Goal: Information Seeking & Learning: Learn about a topic

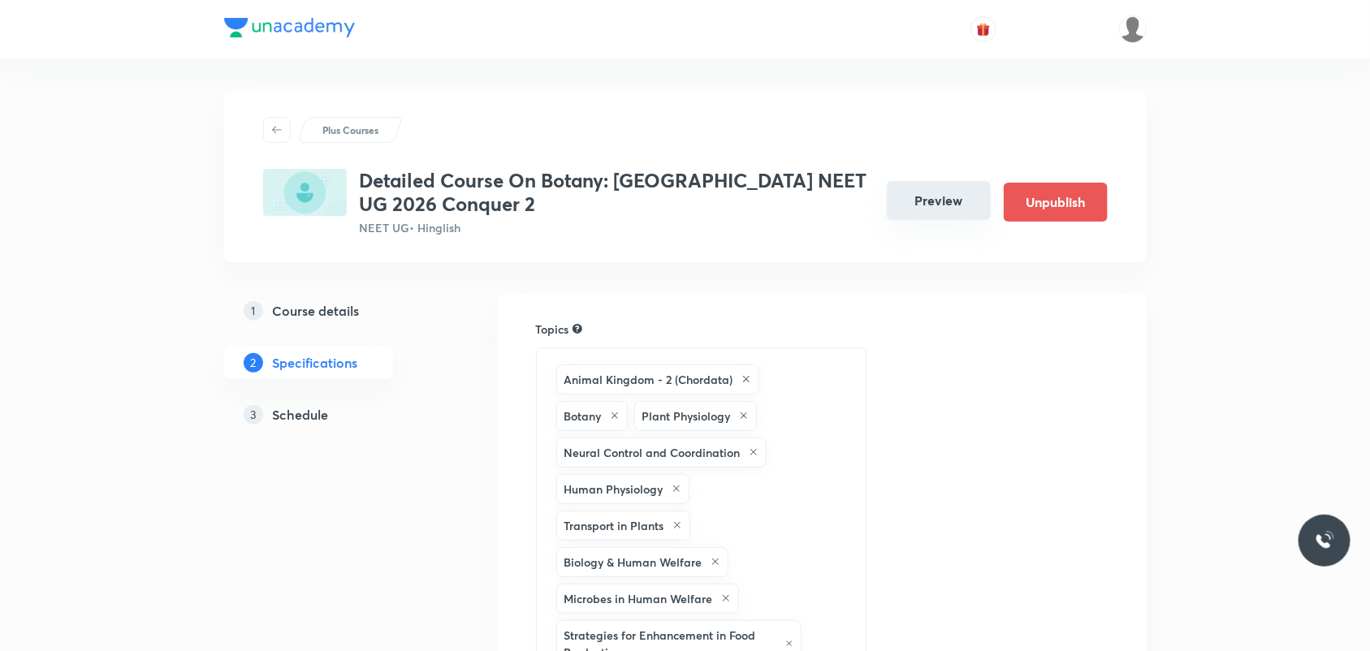
click at [910, 213] on button "Preview" at bounding box center [939, 200] width 104 height 39
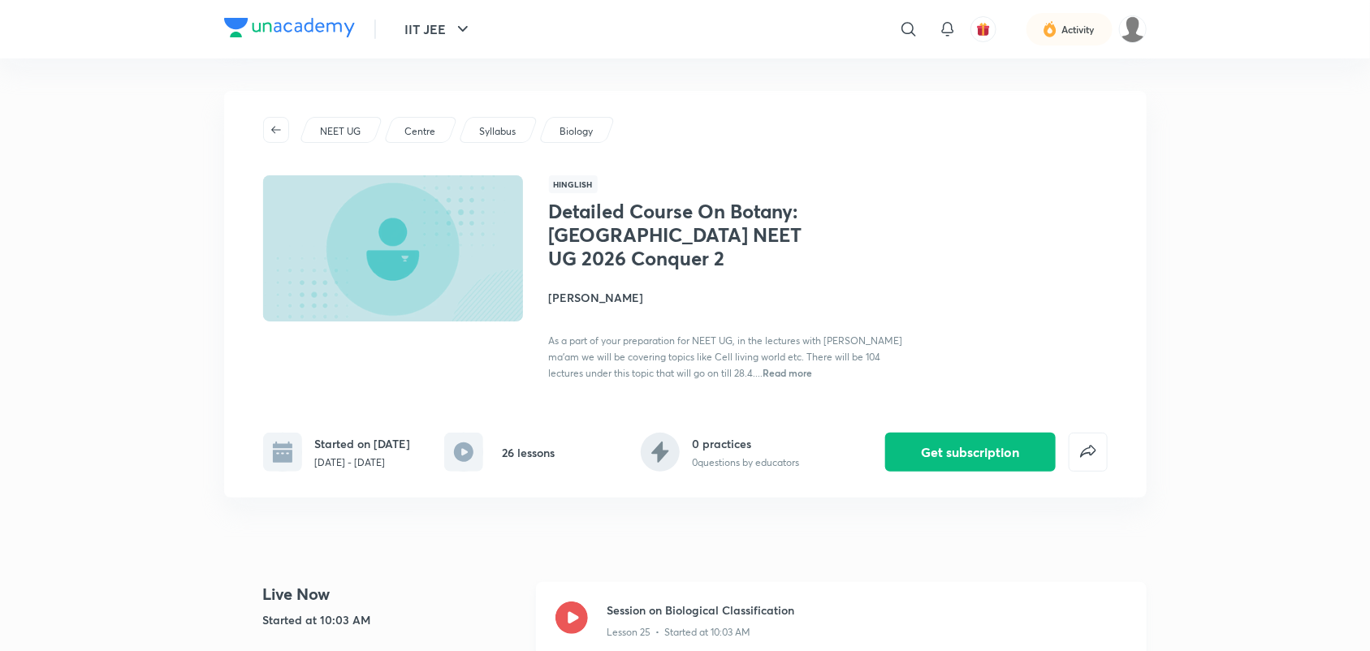
click at [567, 615] on icon at bounding box center [572, 618] width 32 height 32
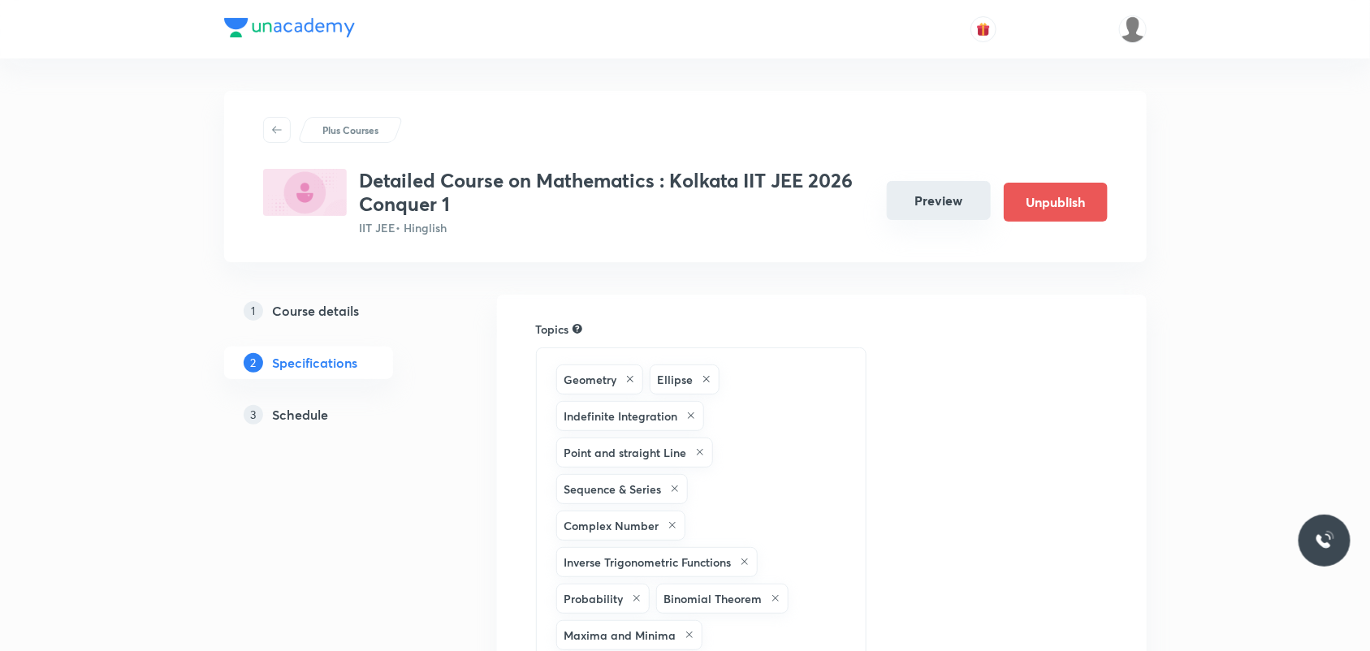
click at [960, 203] on button "Preview" at bounding box center [939, 200] width 104 height 39
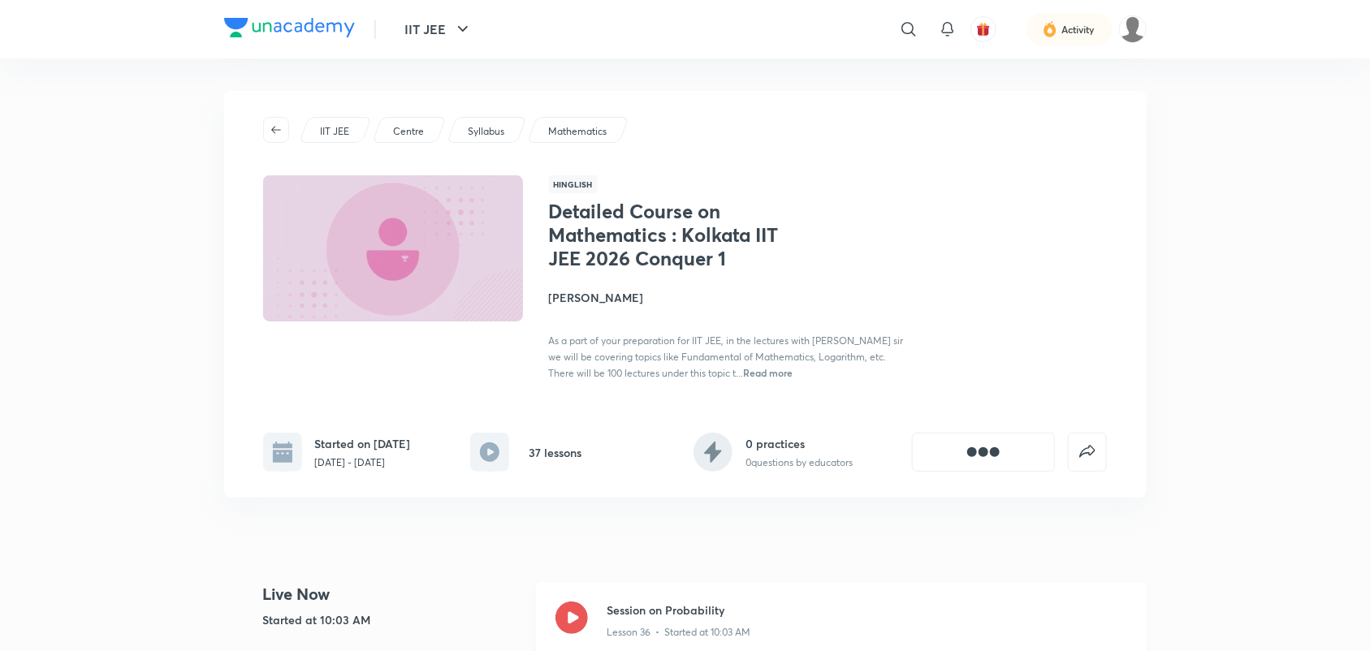
click at [577, 619] on icon at bounding box center [572, 618] width 32 height 32
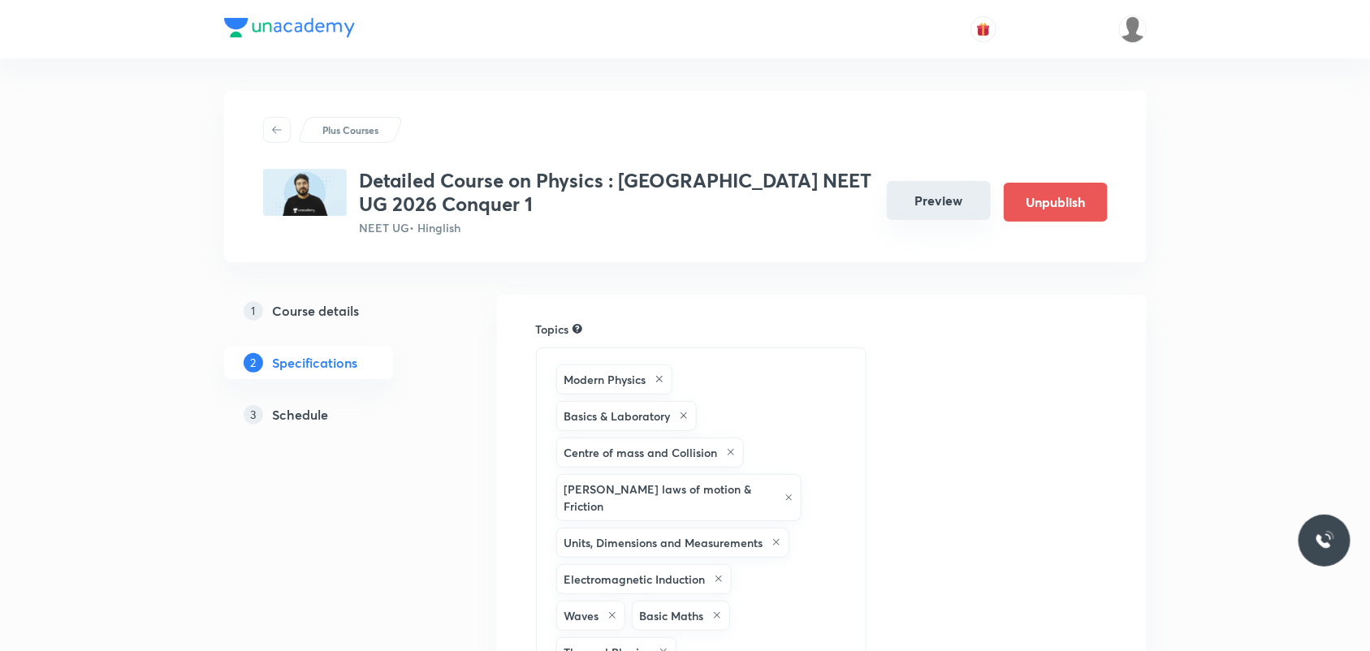
click at [940, 211] on button "Preview" at bounding box center [939, 200] width 104 height 39
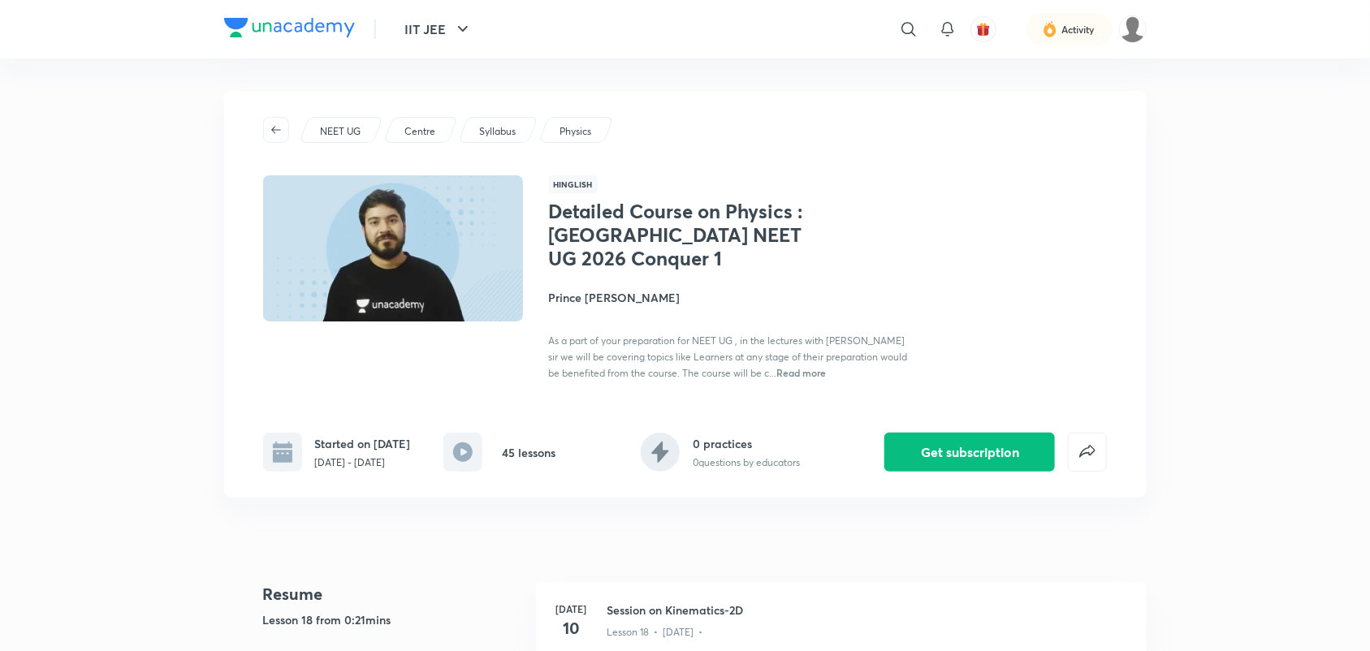
click at [785, 374] on span "Read more" at bounding box center [802, 372] width 50 height 13
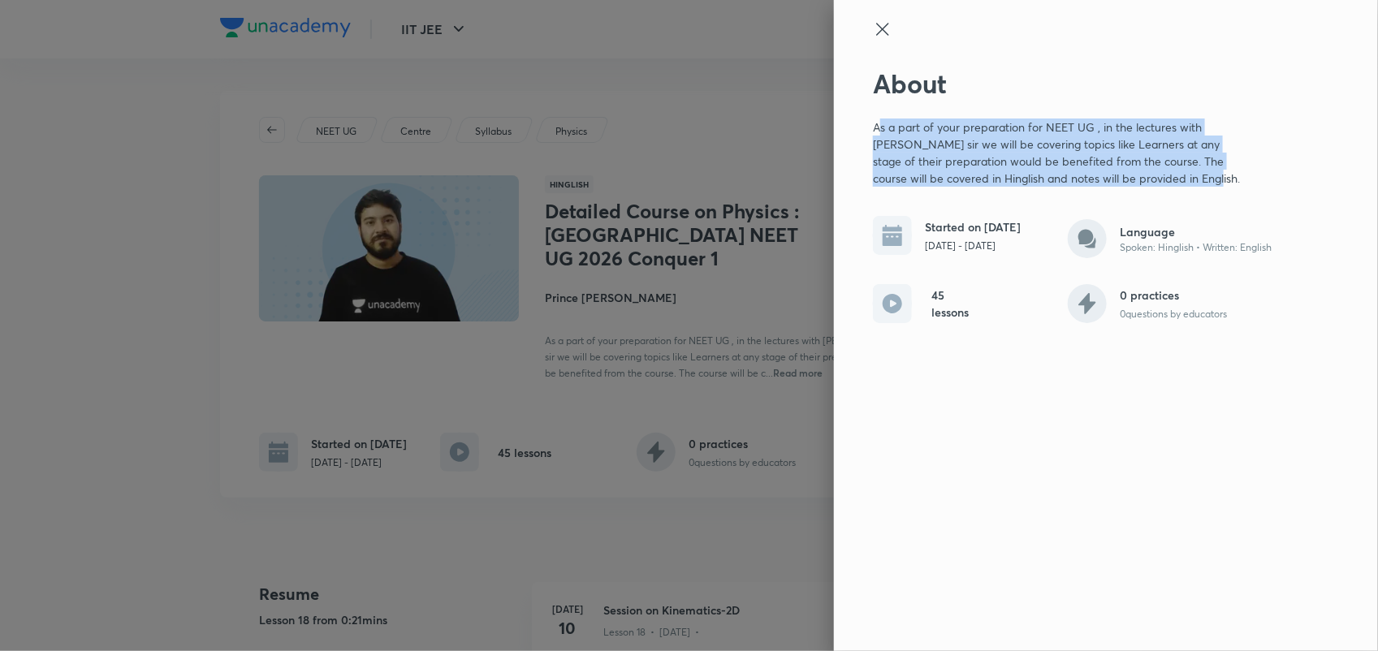
drag, startPoint x: 877, startPoint y: 124, endPoint x: 1166, endPoint y: 181, distance: 294.7
click at [1166, 181] on p "As a part of your preparation for NEET UG , in the lectures with [PERSON_NAME] …" at bounding box center [1061, 153] width 377 height 68
drag, startPoint x: 873, startPoint y: 127, endPoint x: 1187, endPoint y: 187, distance: 319.2
click at [1187, 187] on p "As a part of your preparation for NEET UG , in the lectures with [PERSON_NAME] …" at bounding box center [1061, 153] width 377 height 68
click at [889, 134] on p "As a part of your preparation for NEET UG , in the lectures with [PERSON_NAME] …" at bounding box center [1061, 153] width 377 height 68
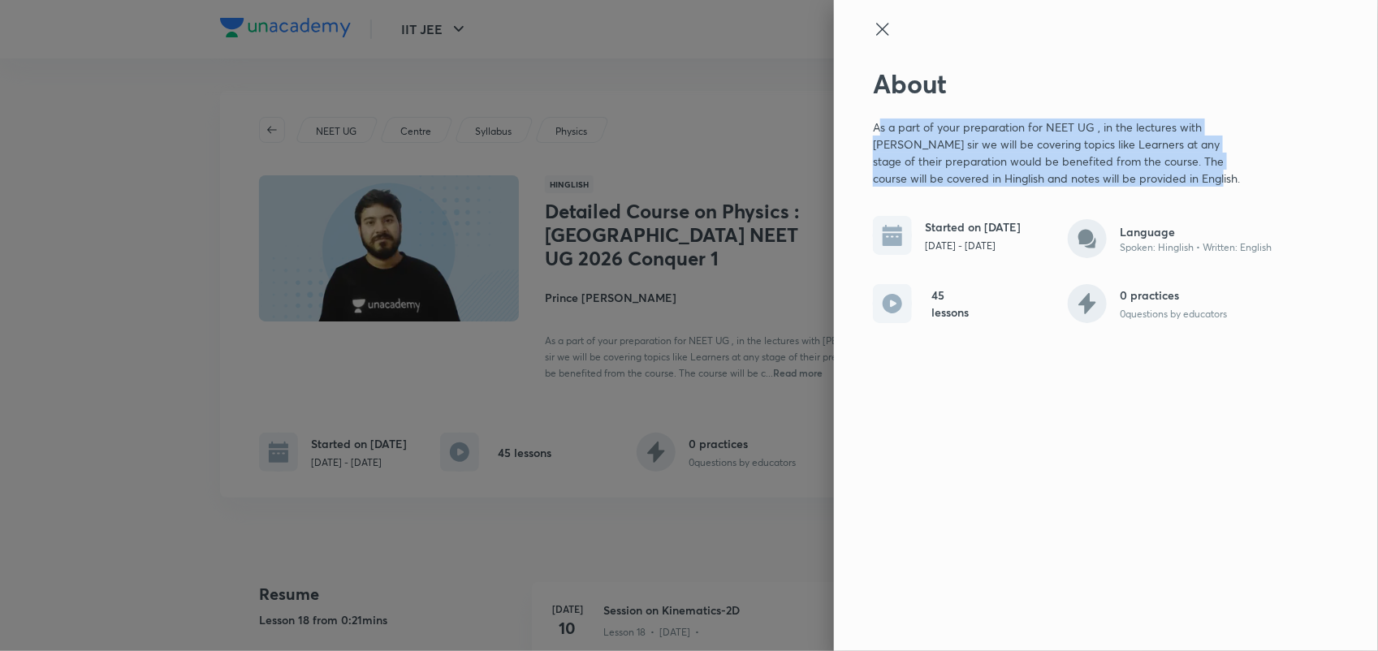
drag, startPoint x: 880, startPoint y: 130, endPoint x: 1172, endPoint y: 181, distance: 296.8
click at [1172, 181] on p "As a part of your preparation for NEET UG , in the lectures with [PERSON_NAME] …" at bounding box center [1061, 153] width 377 height 68
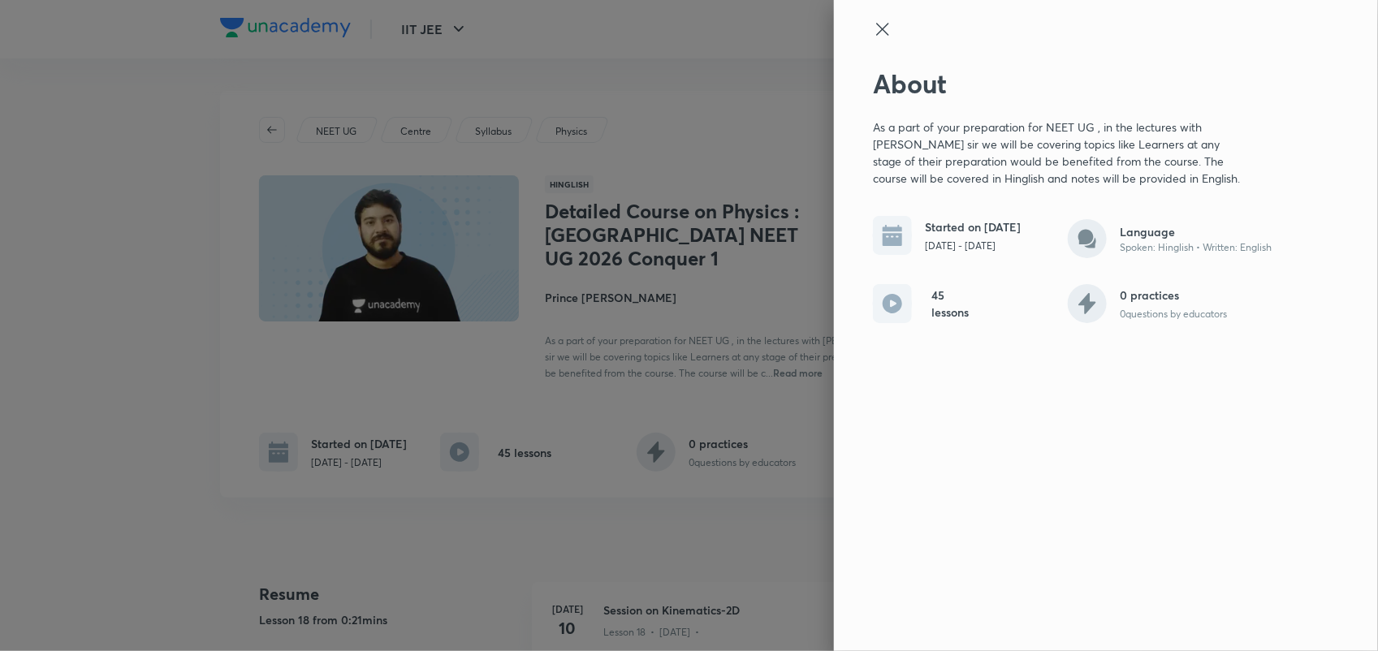
click at [883, 19] on icon at bounding box center [882, 28] width 19 height 19
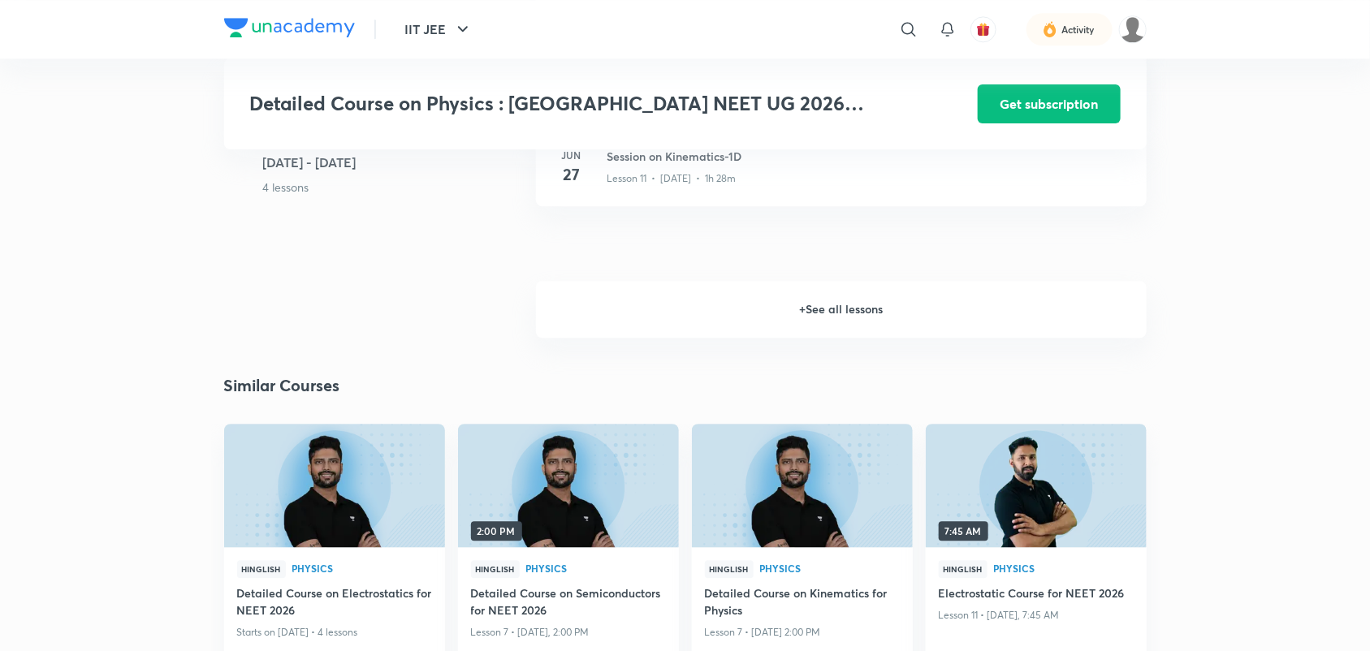
scroll to position [1827, 0]
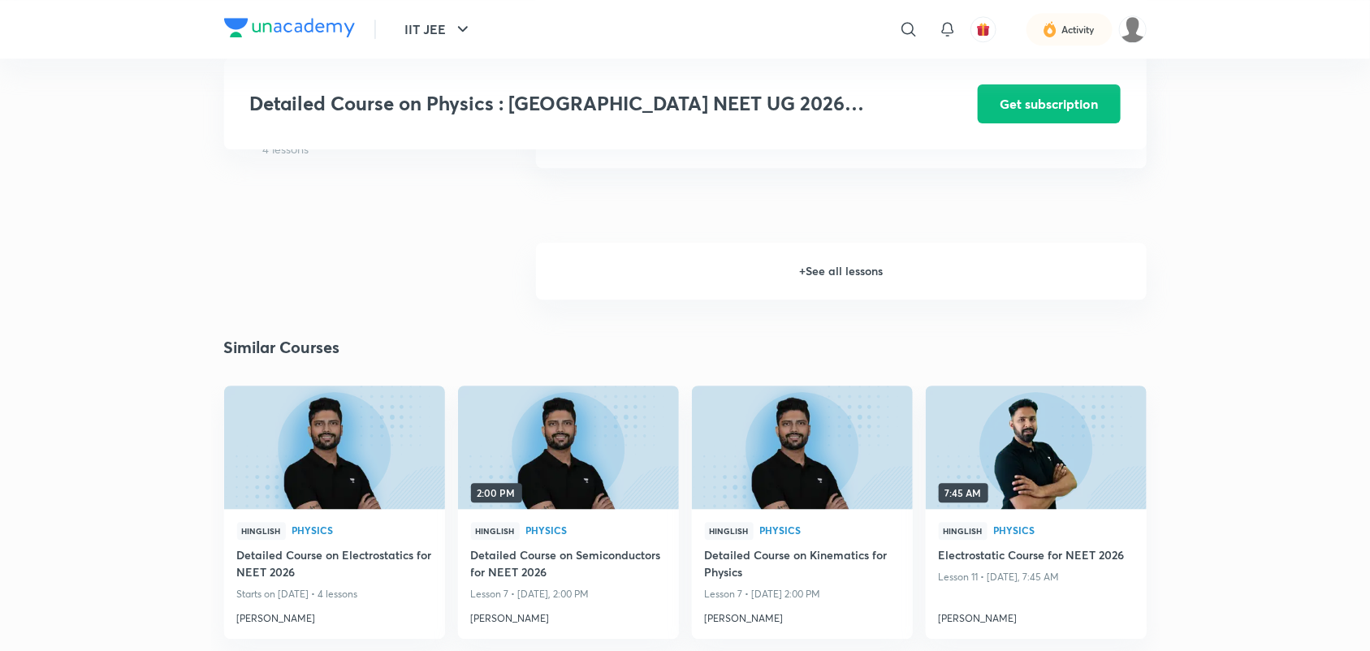
click at [831, 265] on h6 "+ See all lessons" at bounding box center [841, 271] width 611 height 57
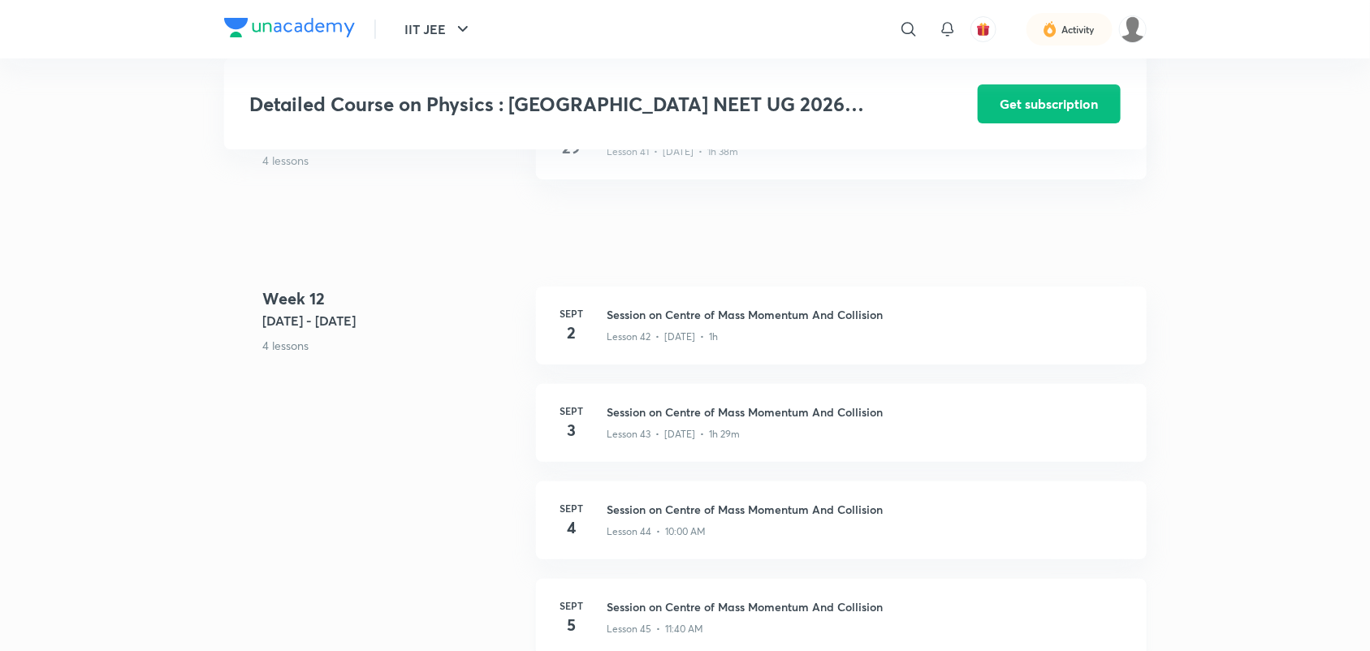
scroll to position [5381, 0]
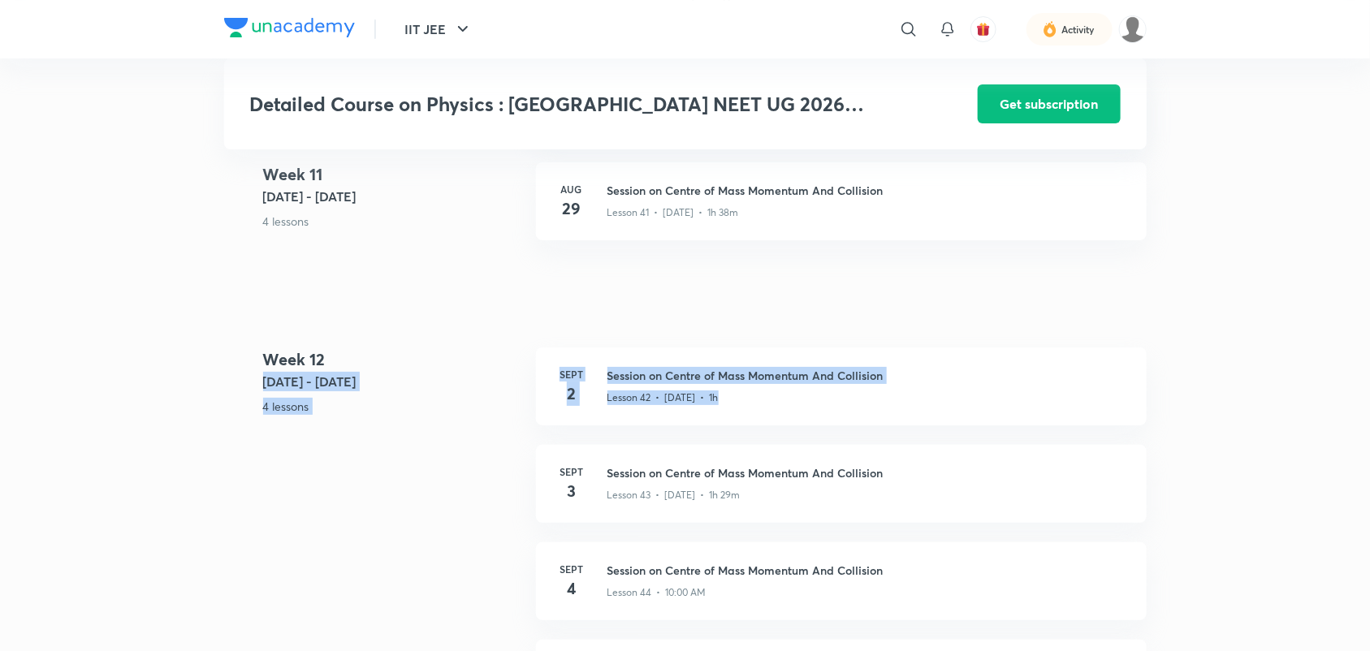
drag, startPoint x: 467, startPoint y: 318, endPoint x: 1098, endPoint y: 435, distance: 641.8
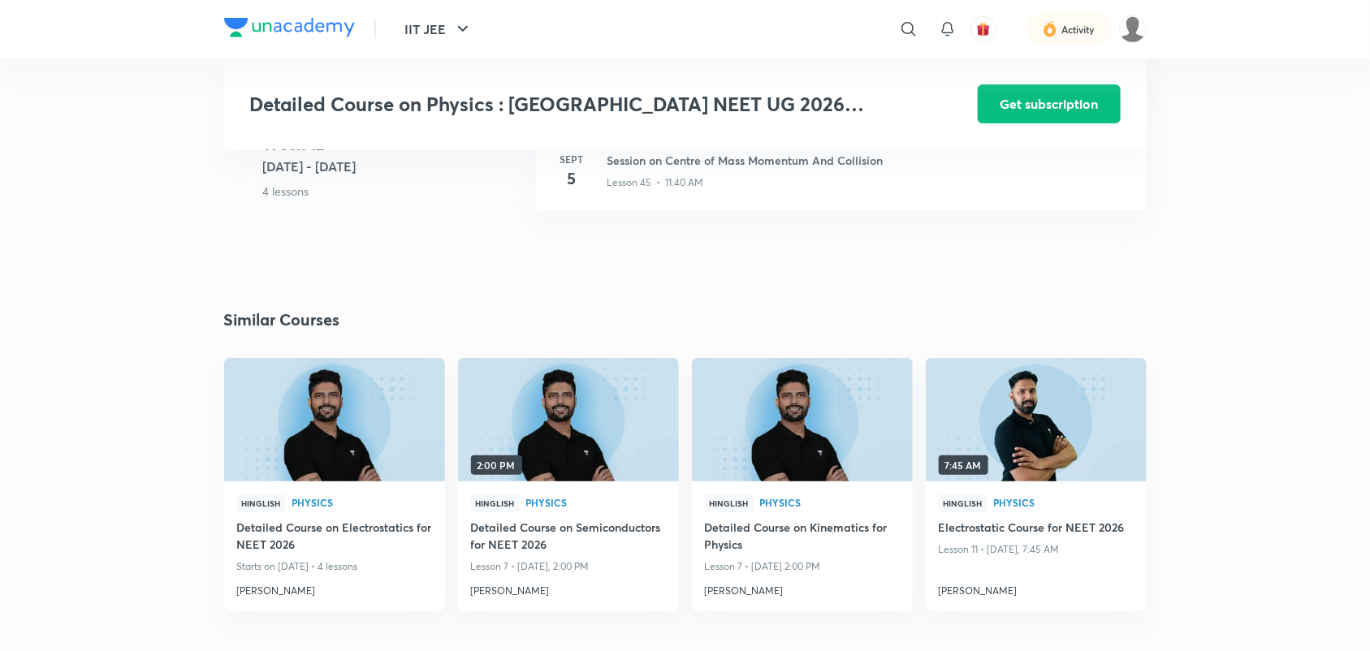
scroll to position [5787, 0]
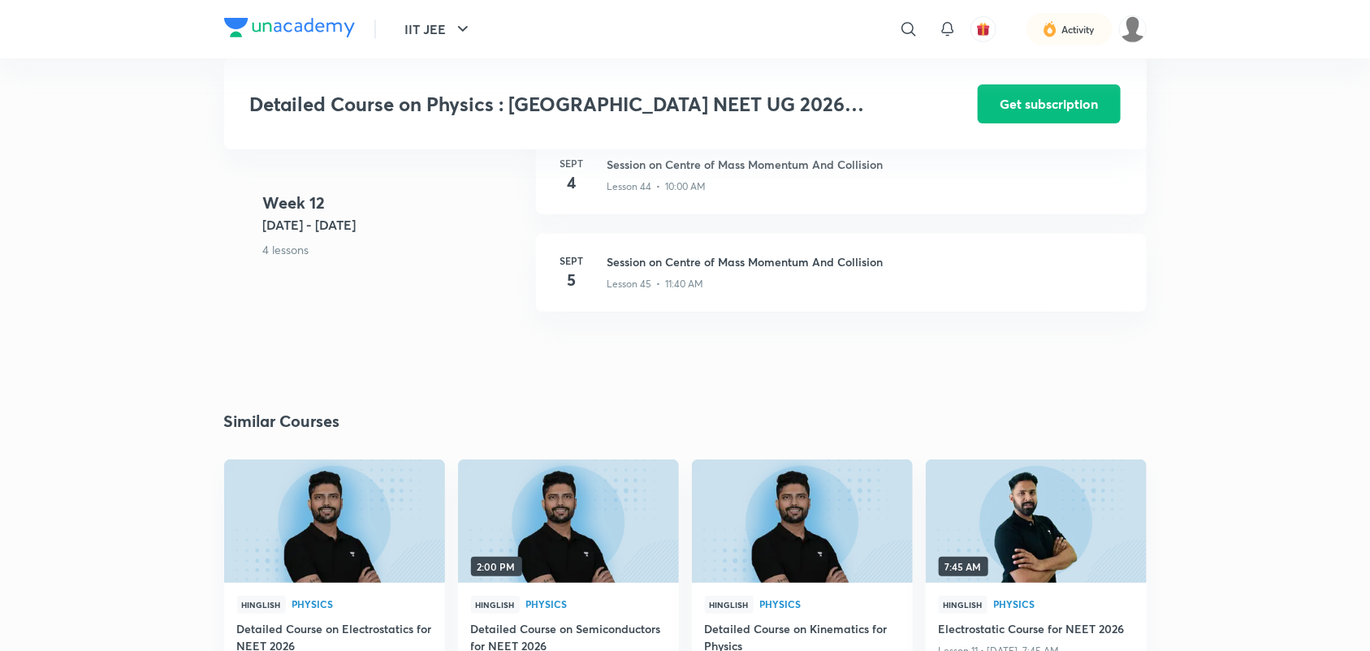
click at [712, 412] on div "Similar Courses" at bounding box center [568, 421] width 689 height 24
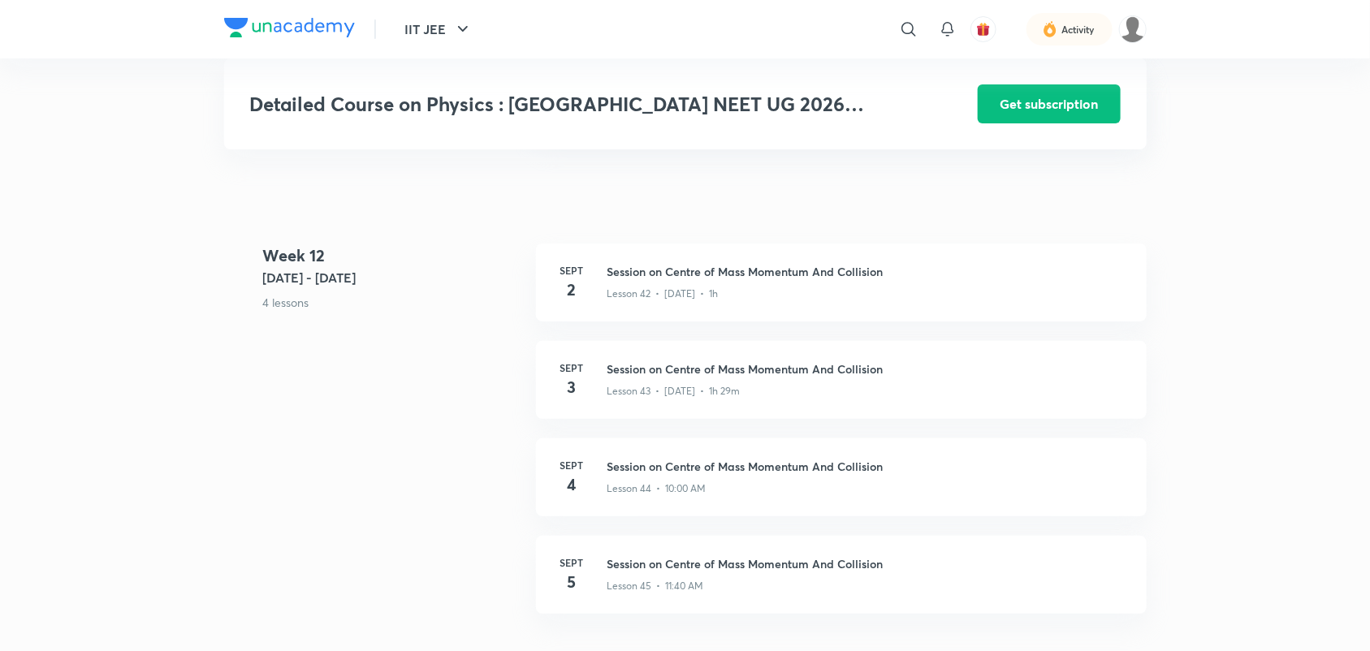
scroll to position [5482, 0]
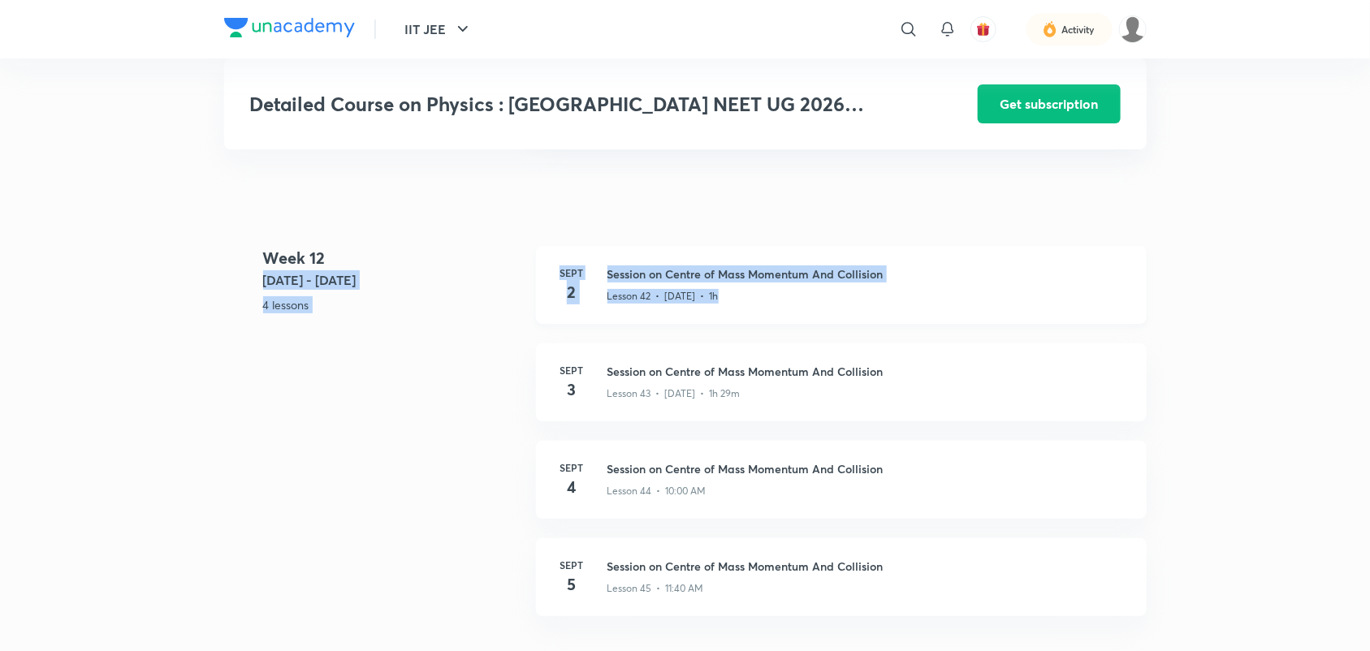
drag, startPoint x: 517, startPoint y: 256, endPoint x: 834, endPoint y: 292, distance: 319.6
click at [834, 292] on div "Week [DATE] 1 - [DATE] 4 lessons [DATE] Session on Centre of Mass Momentum And …" at bounding box center [685, 441] width 923 height 390
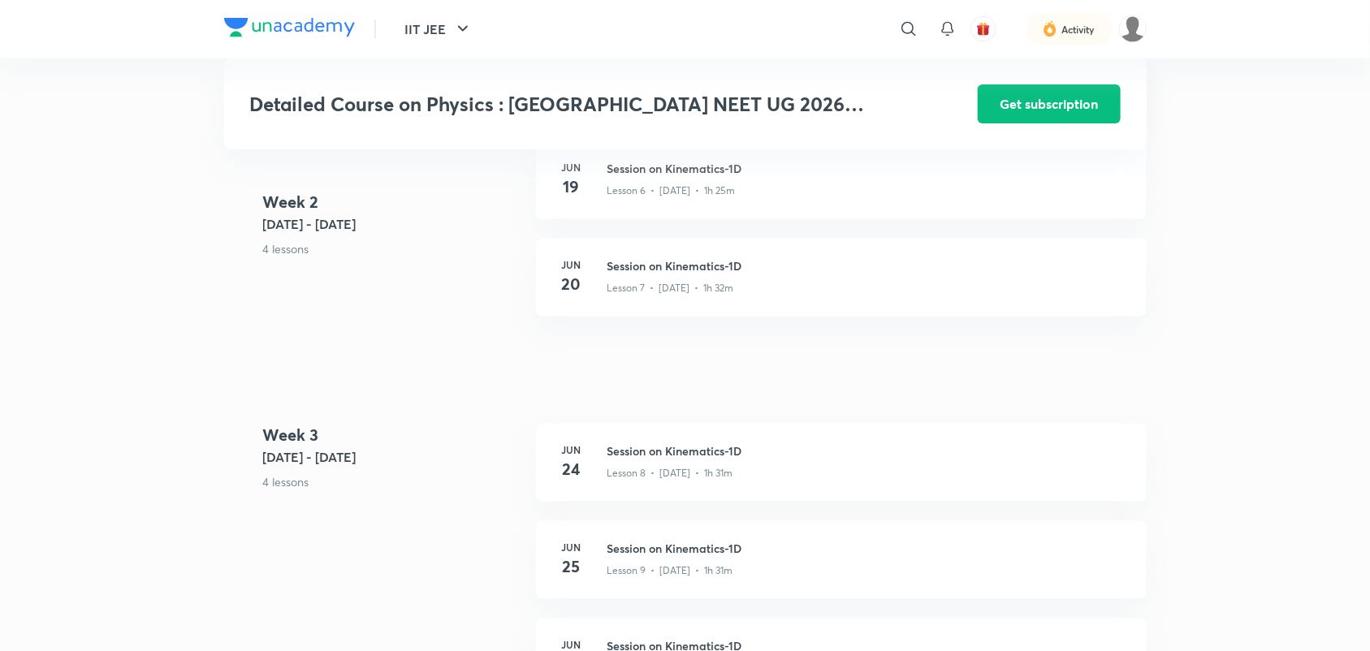
scroll to position [1094, 0]
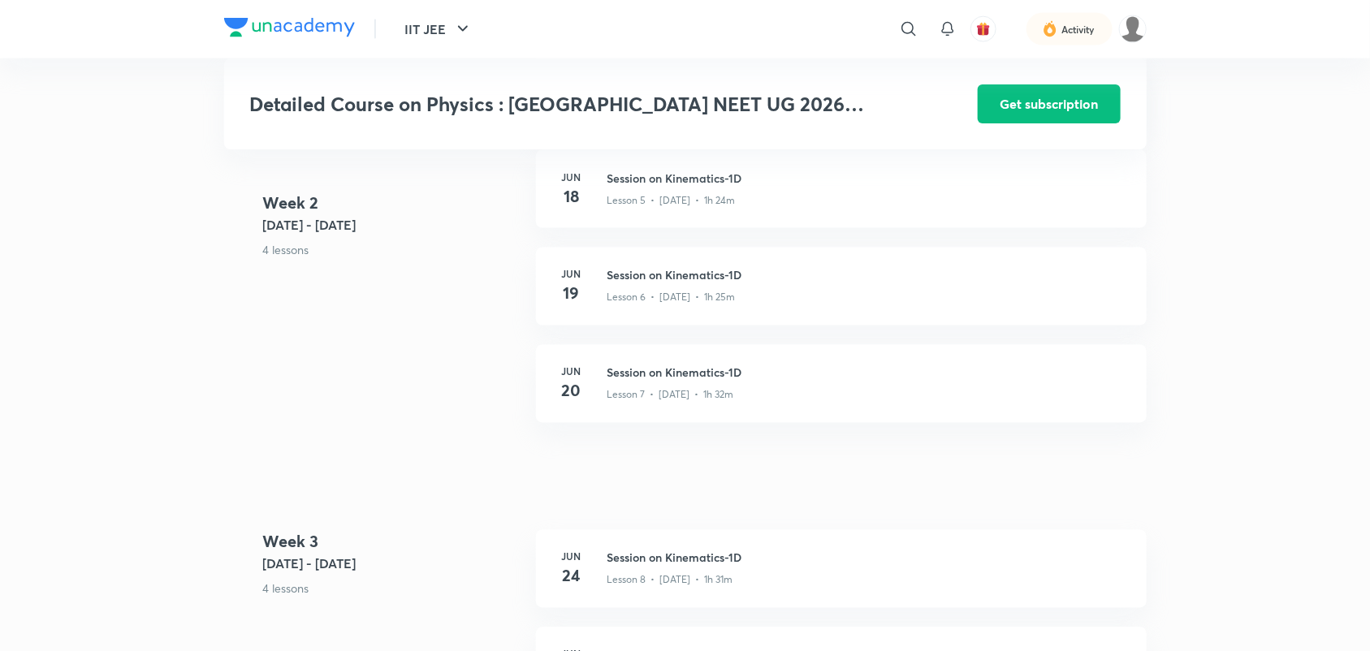
drag, startPoint x: 1369, startPoint y: 282, endPoint x: 1365, endPoint y: 116, distance: 165.7
click at [1365, 116] on div "IIT JEE ​ Activity Detailed Course on Physics : Kolkata NEET UG 2026 Conquer 1 …" at bounding box center [685, 440] width 1370 height 3068
drag, startPoint x: 1365, startPoint y: 116, endPoint x: 1233, endPoint y: 181, distance: 147.5
click at [1233, 181] on div "IIT JEE ​ Activity Detailed Course on Physics : Kolkata NEET UG 2026 Conquer 1 …" at bounding box center [685, 440] width 1370 height 3068
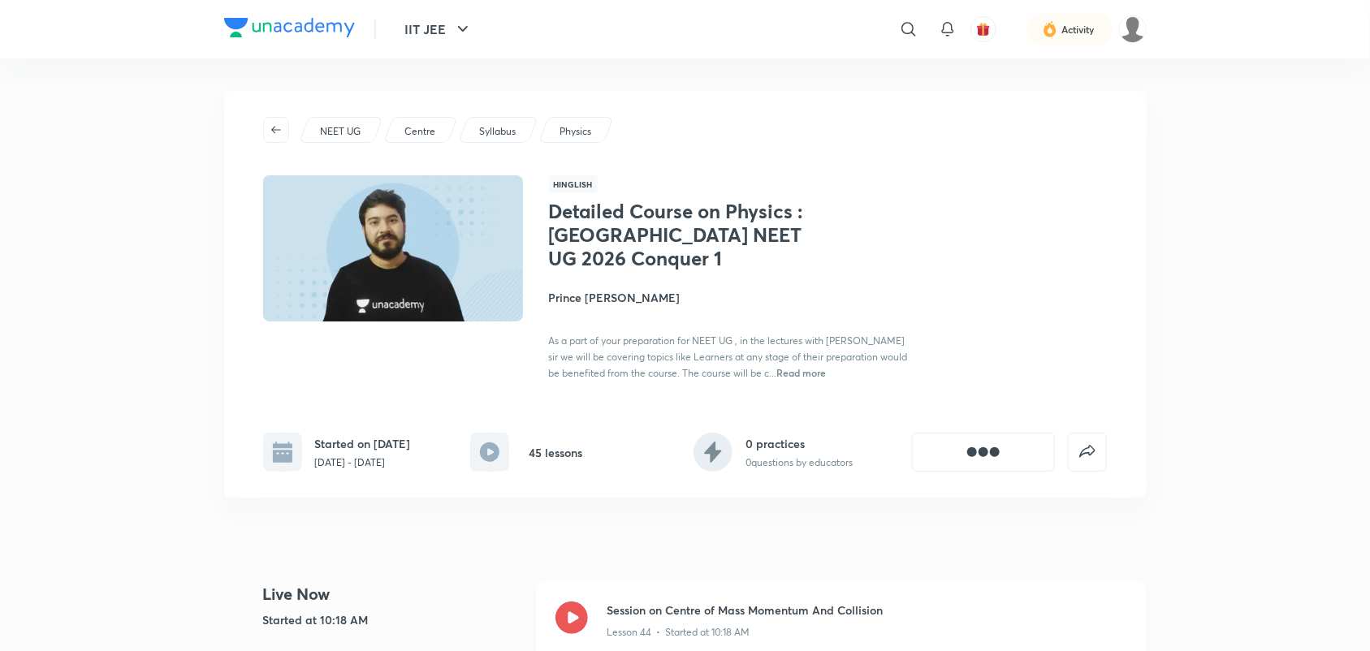
click at [570, 618] on icon at bounding box center [572, 618] width 32 height 32
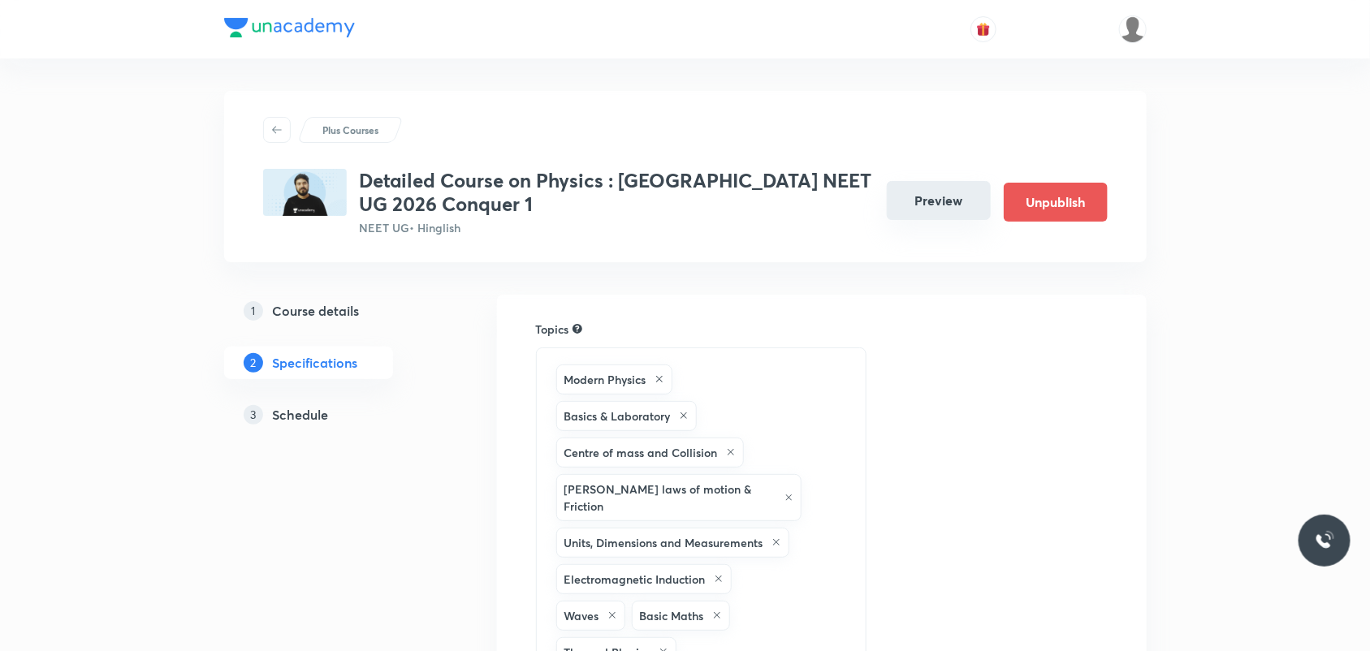
click at [923, 200] on button "Preview" at bounding box center [939, 200] width 104 height 39
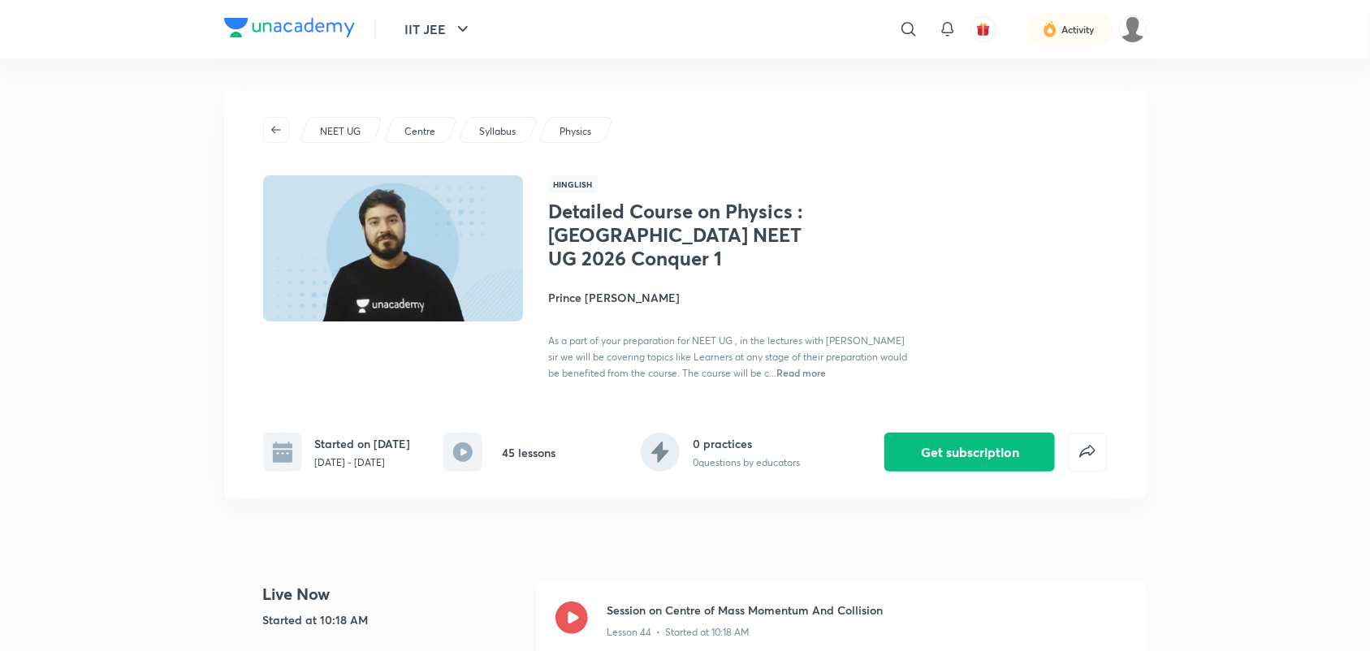
click at [577, 625] on icon at bounding box center [572, 618] width 32 height 32
